Goal: Find specific fact: Find specific fact

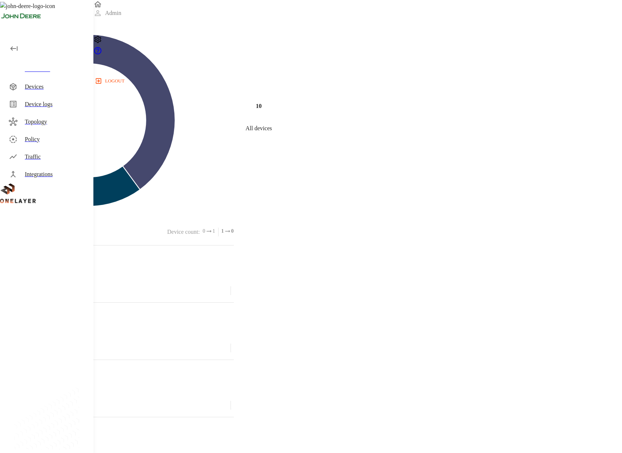
scroll to position [296, 0]
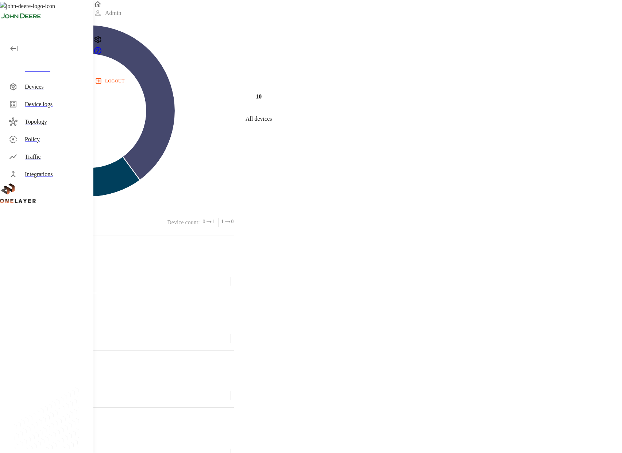
click at [51, 87] on div "Devices" at bounding box center [56, 86] width 63 height 9
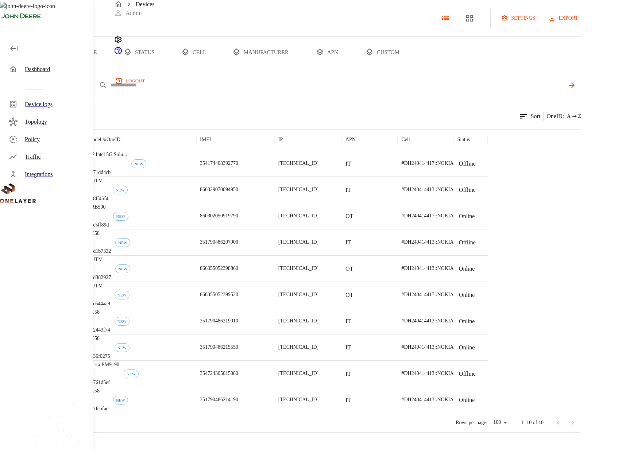
click at [262, 90] on input "text" at bounding box center [338, 85] width 454 height 11
paste input "**********"
type input "**********"
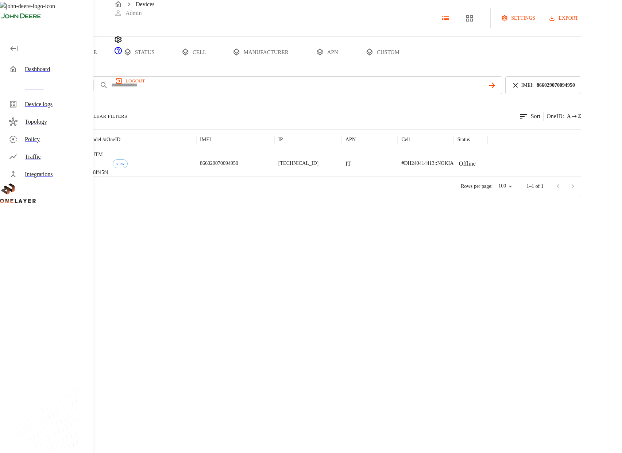
click at [196, 177] on div "RUTM #28ff45f4 NEW" at bounding box center [140, 163] width 112 height 26
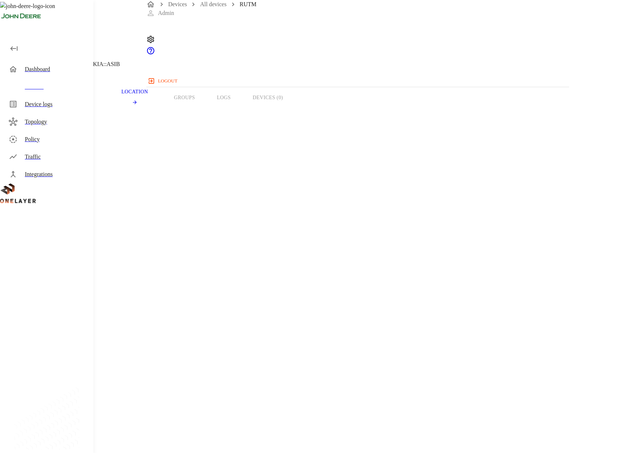
click at [61, 288] on span "866029070094950" at bounding box center [40, 291] width 44 height 6
copy span "866029070094950"
click at [4, 41] on icon at bounding box center [2, 37] width 4 height 7
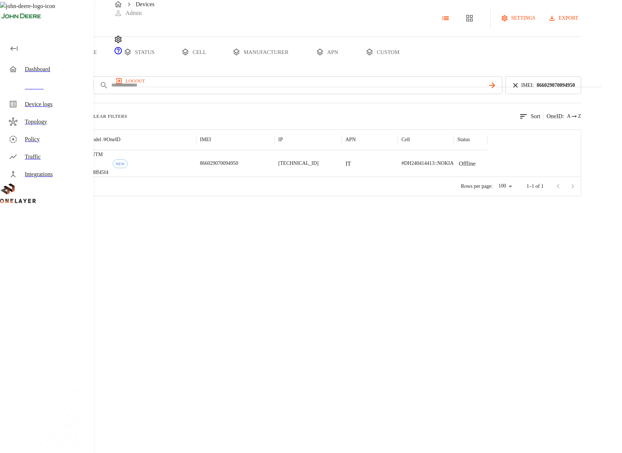
click at [57, 67] on button "all devices" at bounding box center [28, 52] width 57 height 31
click at [142, 5] on div "Devices" at bounding box center [358, 4] width 488 height 9
click at [121, 9] on icon "breadcrumb" at bounding box center [118, 4] width 9 height 9
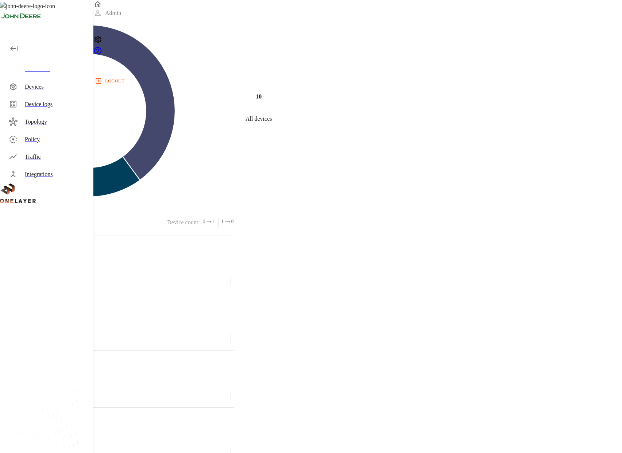
scroll to position [292, 0]
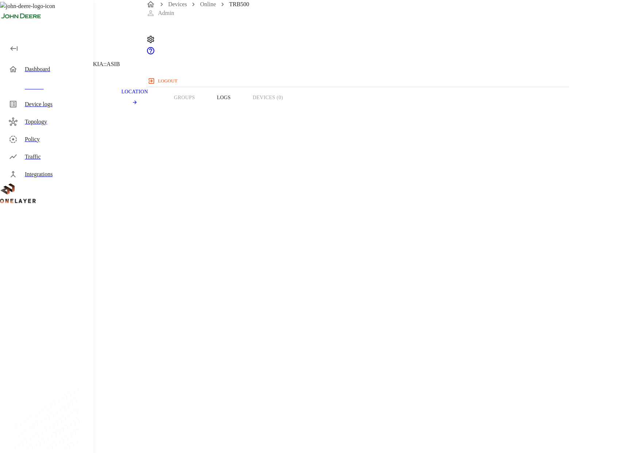
click at [61, 288] on span "860302050919790" at bounding box center [40, 291] width 44 height 6
copy span "860302050919790"
click at [61, 288] on span "860302050919790" at bounding box center [40, 291] width 44 height 6
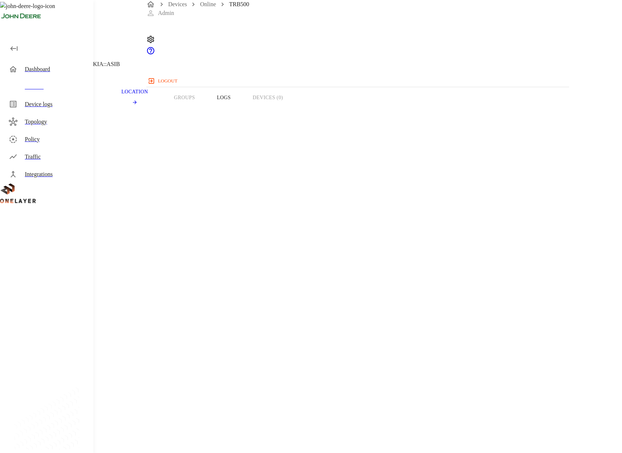
click at [61, 288] on span "860302050919790" at bounding box center [40, 291] width 44 height 6
copy span "860302050919790"
click at [61, 288] on span "860302050919790" at bounding box center [40, 291] width 44 height 6
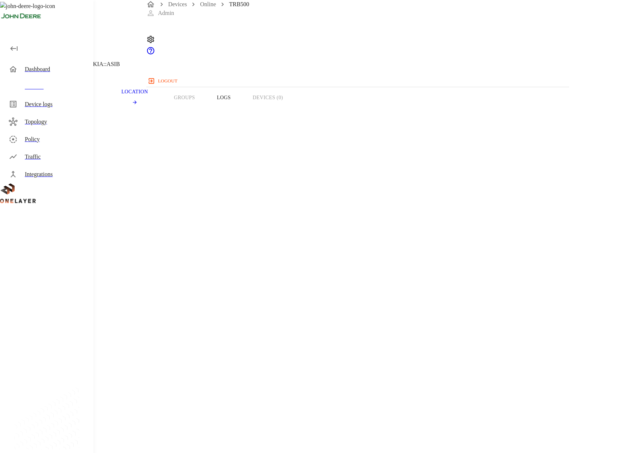
click at [61, 288] on span "860302050919790" at bounding box center [40, 291] width 44 height 6
